Goal: Transaction & Acquisition: Purchase product/service

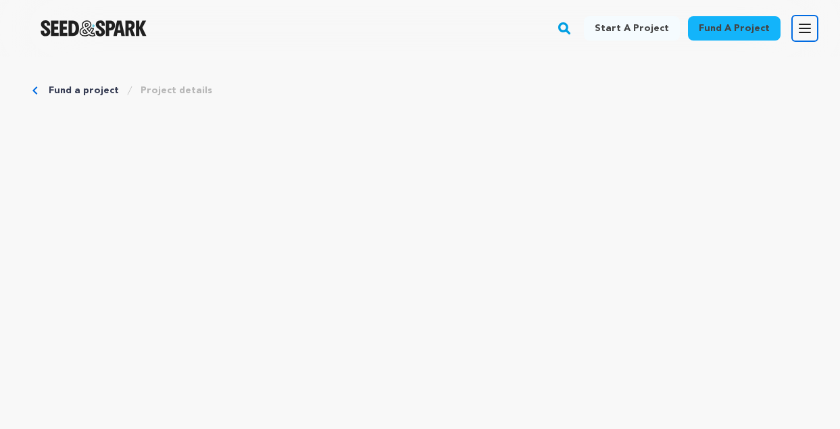
click at [804, 27] on icon "button" at bounding box center [805, 28] width 16 height 16
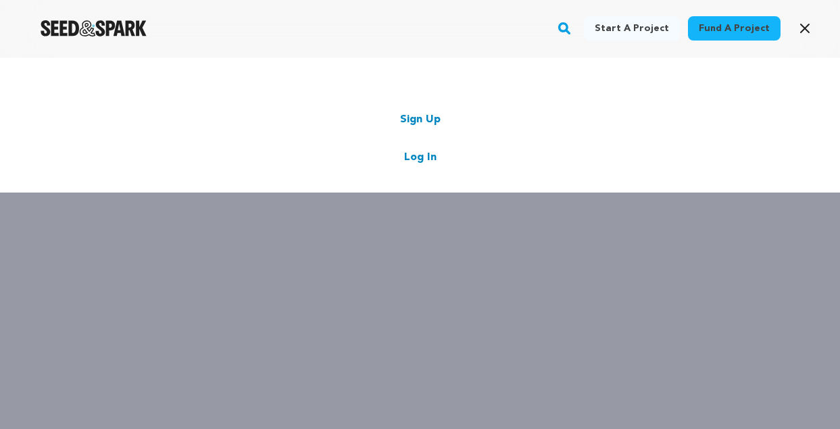
click at [422, 153] on link "Log In" at bounding box center [420, 157] width 32 height 16
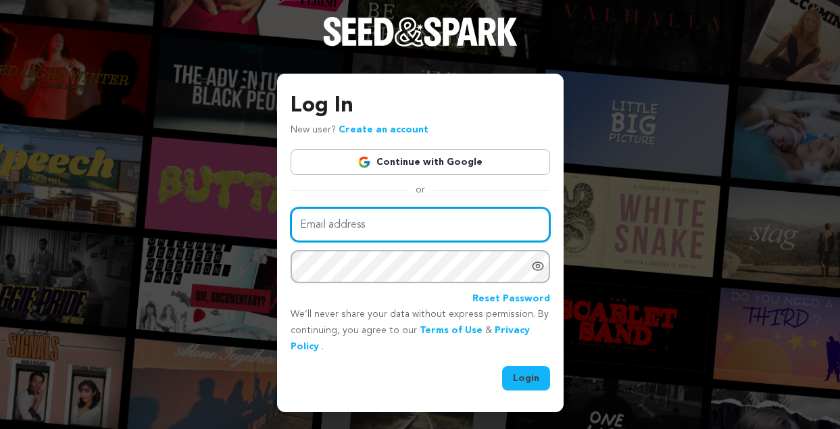
click at [391, 223] on input "Email address" at bounding box center [421, 225] width 260 height 34
type input "colleen@onthemarkstrategies.com"
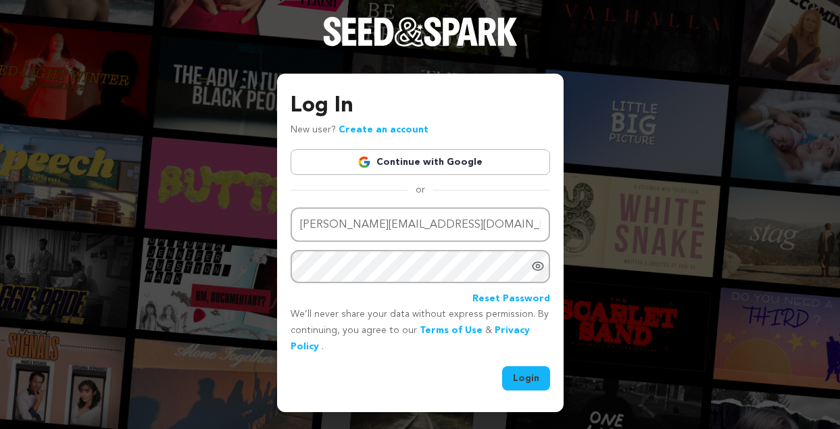
click at [537, 265] on icon "Show password as plain text. Warning: this will display your password on the sc…" at bounding box center [537, 266] width 3 height 3
click at [528, 377] on button "Login" at bounding box center [526, 378] width 48 height 24
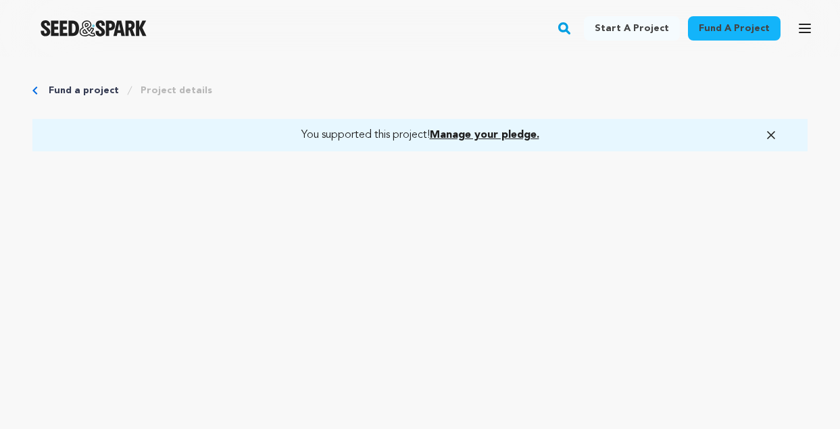
click at [482, 132] on span "Manage your pledge." at bounding box center [485, 135] width 110 height 11
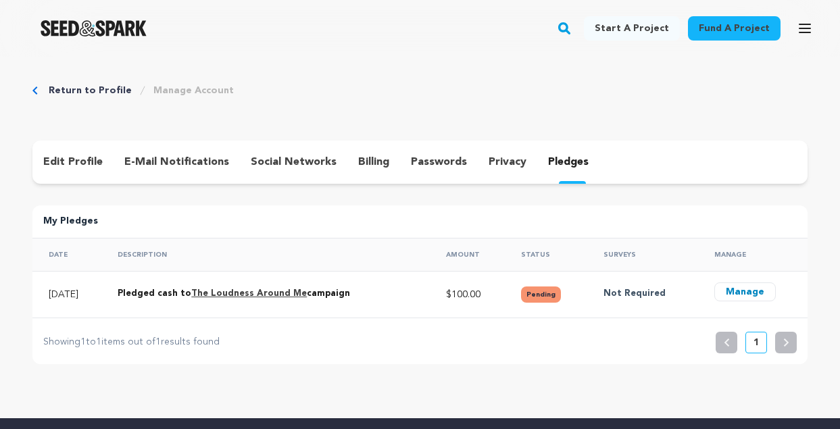
click at [741, 292] on button "Manage" at bounding box center [745, 292] width 62 height 19
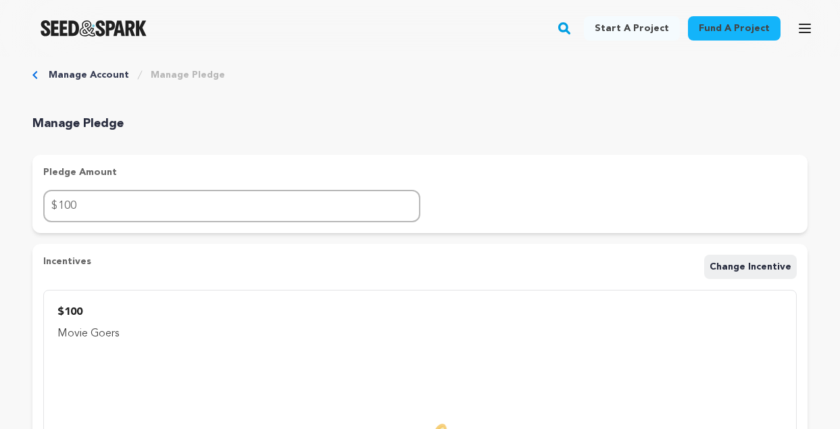
scroll to position [16, 0]
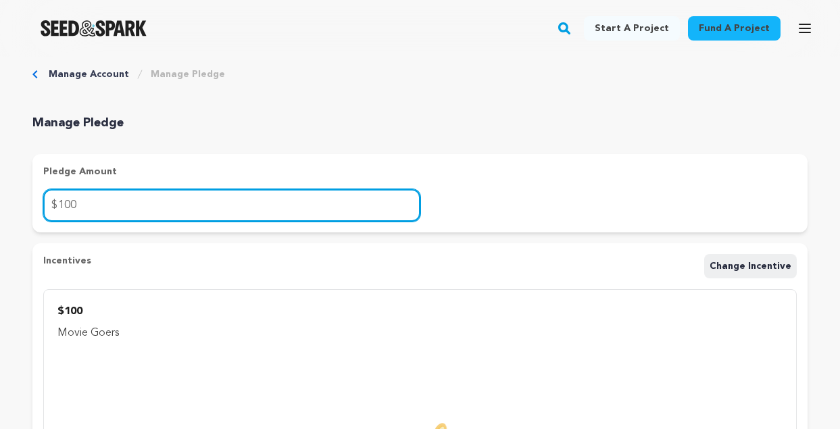
drag, startPoint x: 87, startPoint y: 203, endPoint x: 59, endPoint y: 205, distance: 27.7
click at [59, 205] on input "100" at bounding box center [231, 205] width 377 height 32
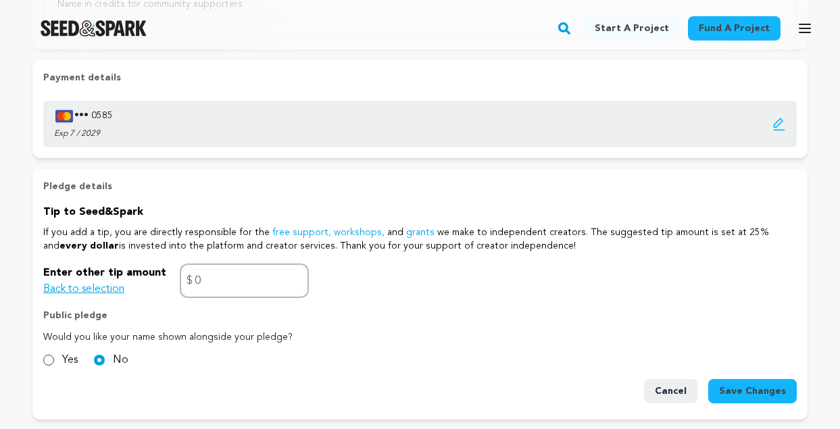
scroll to position [923, 0]
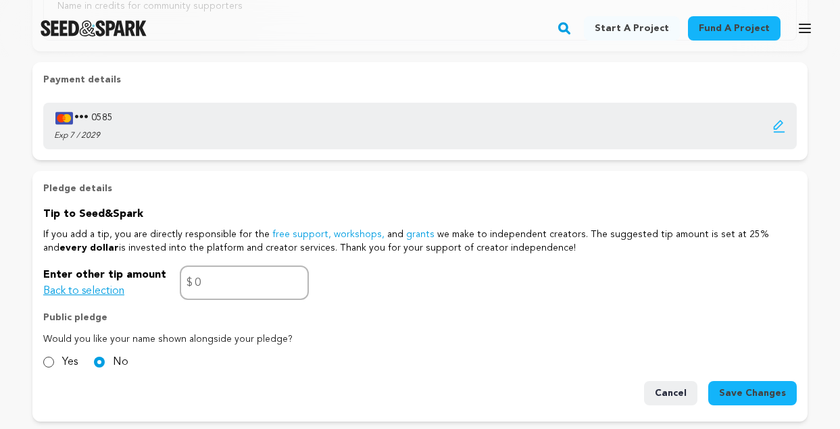
type input "225"
click at [746, 392] on span "Save Changes" at bounding box center [752, 394] width 67 height 14
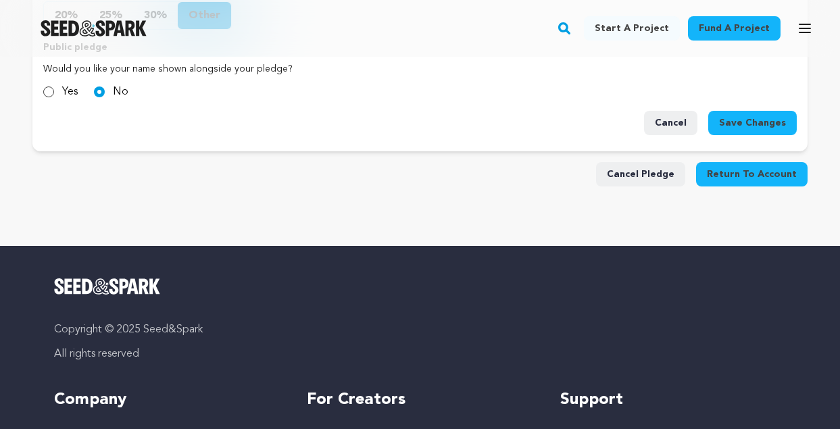
scroll to position [1188, 0]
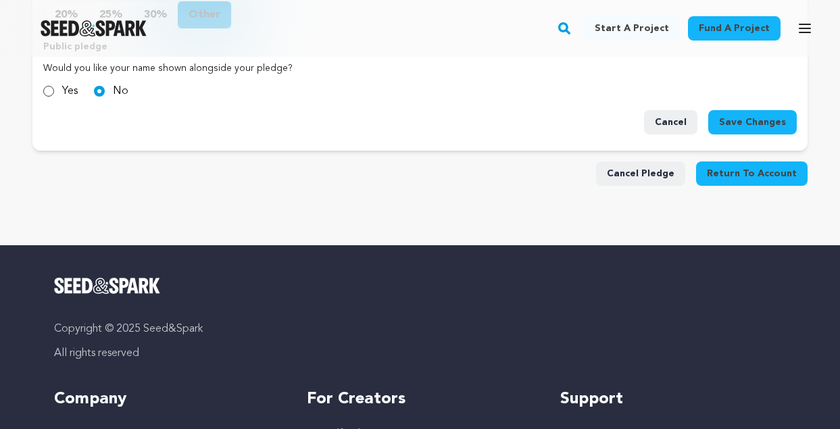
click at [745, 170] on button "Return To Account" at bounding box center [752, 174] width 112 height 24
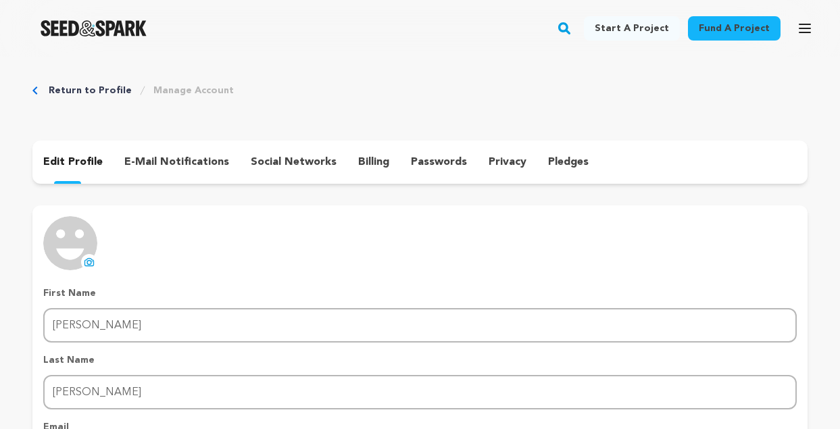
click at [114, 32] on img "Seed&Spark Homepage" at bounding box center [94, 28] width 106 height 16
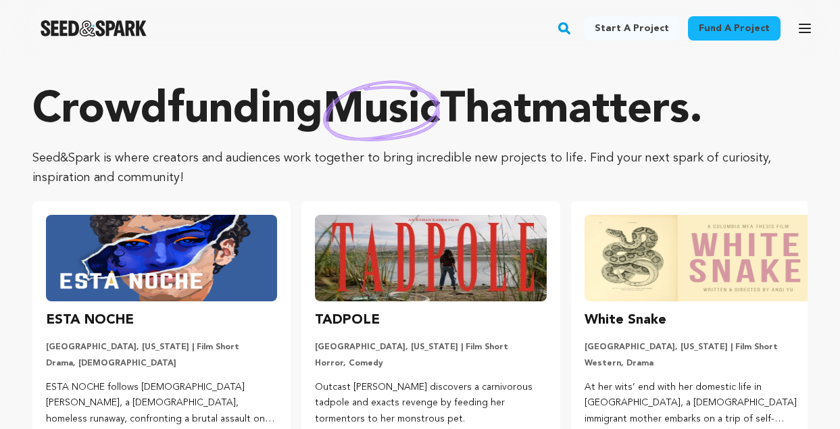
click at [573, 28] on rect "button" at bounding box center [564, 28] width 16 height 16
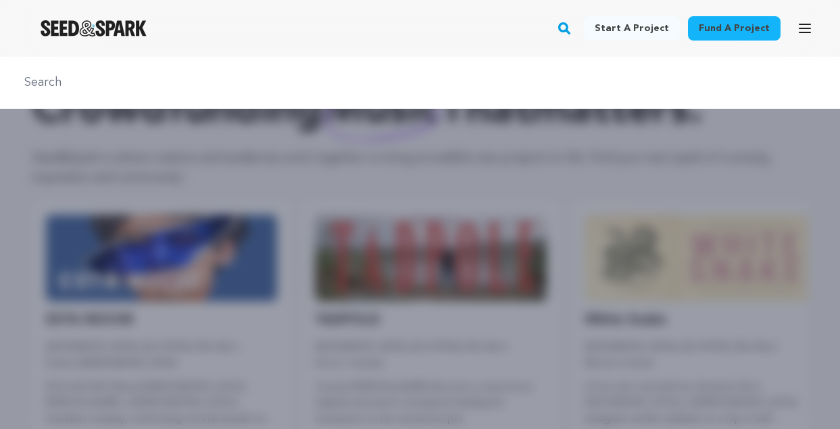
click at [278, 84] on input "text" at bounding box center [420, 83] width 808 height 20
type input "The Loudness Around Me"
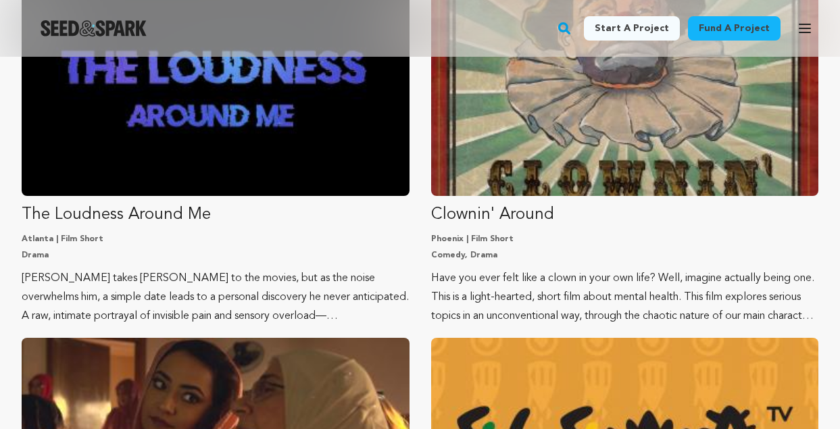
scroll to position [239, 0]
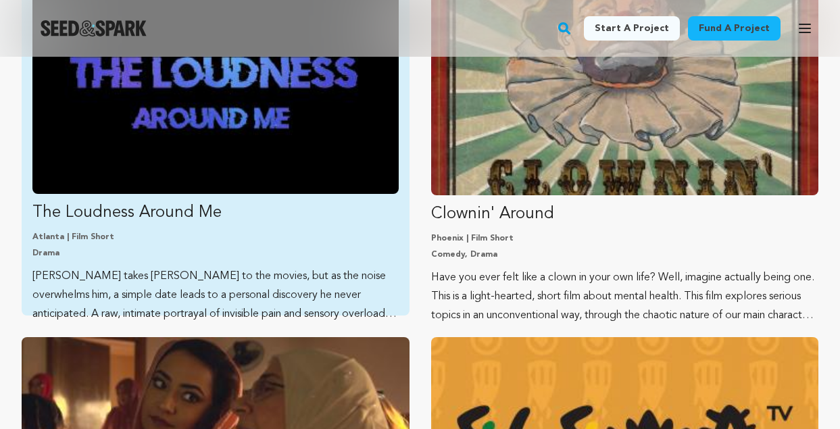
click at [170, 212] on p "The Loudness Around Me" at bounding box center [215, 213] width 366 height 22
